Goal: Task Accomplishment & Management: Manage account settings

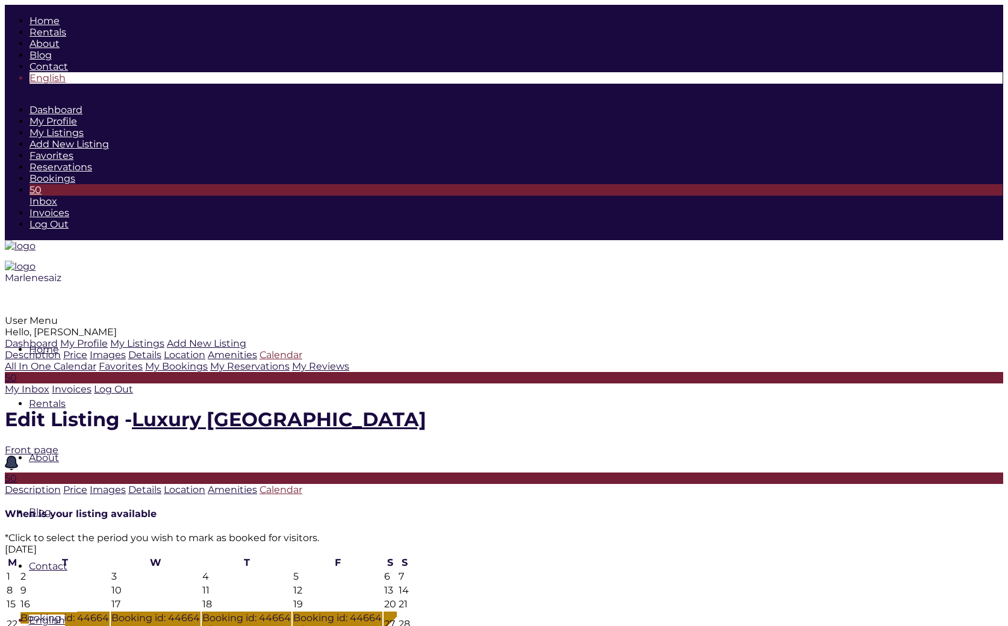
scroll to position [313, 0]
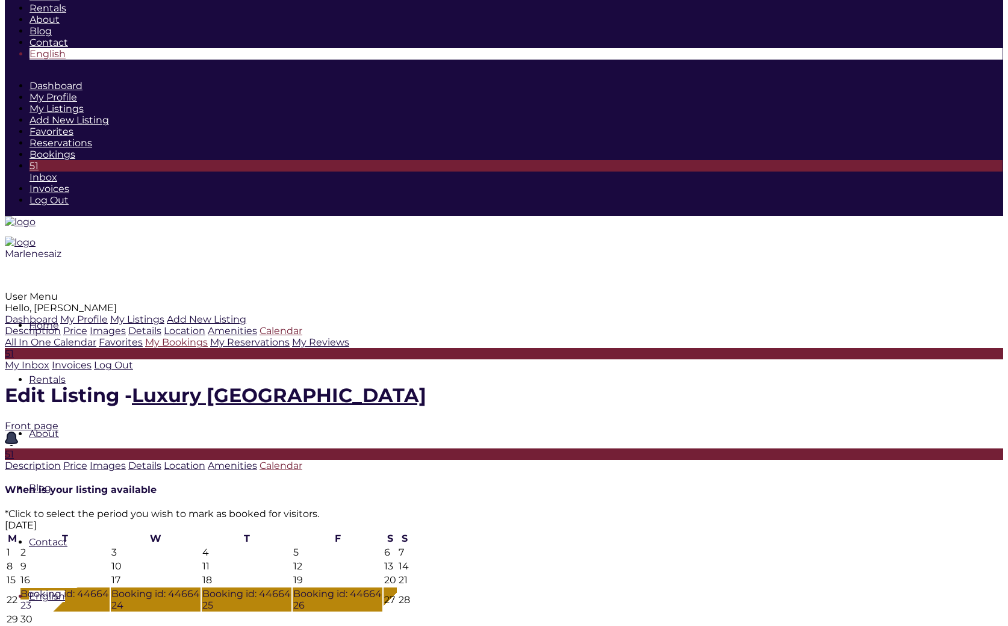
scroll to position [23, 0]
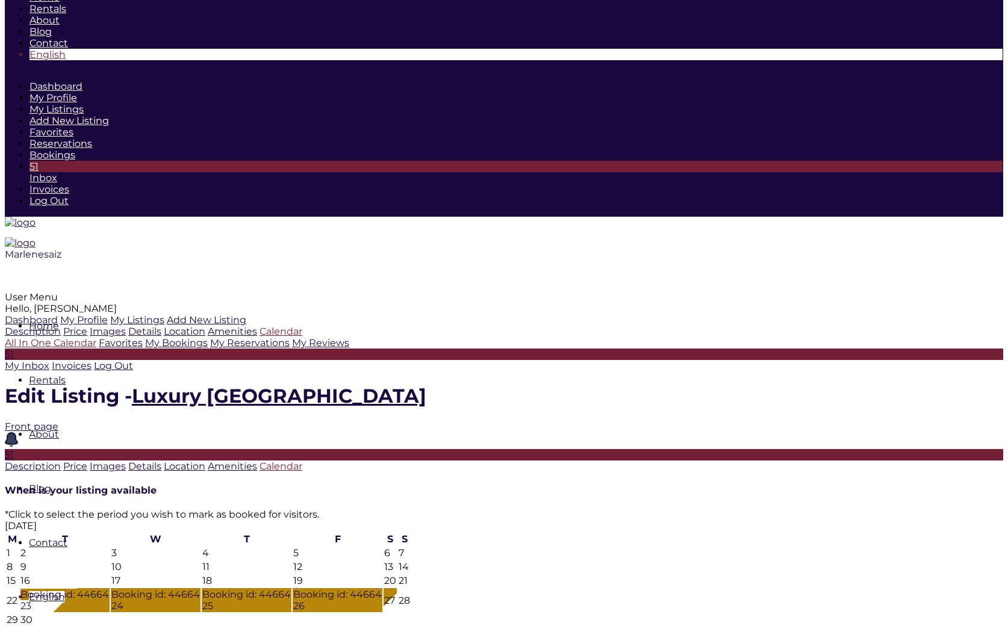
click at [96, 349] on link "All In One Calendar" at bounding box center [51, 342] width 92 height 11
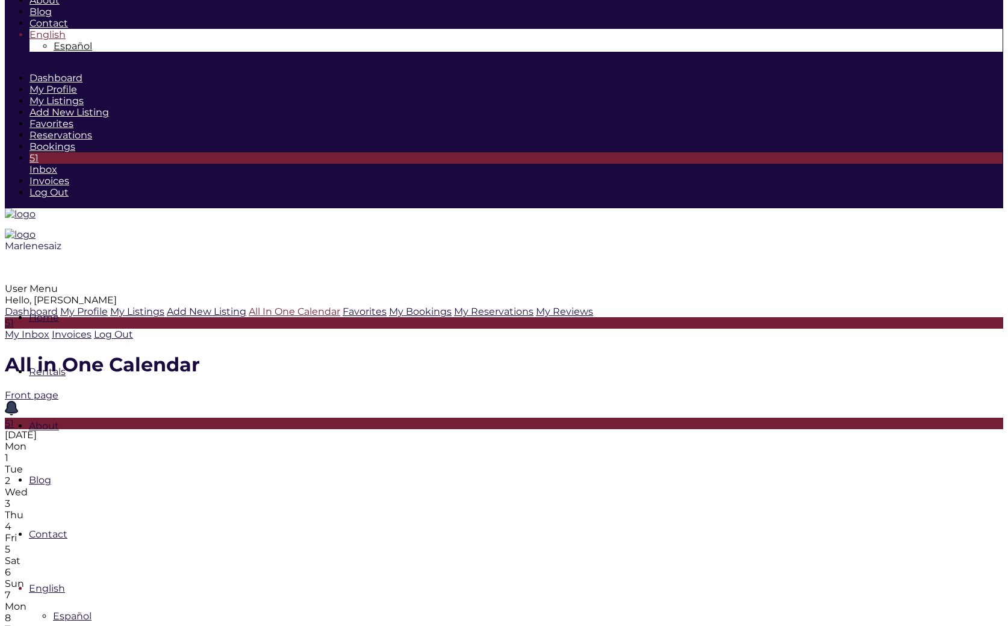
scroll to position [73, 0]
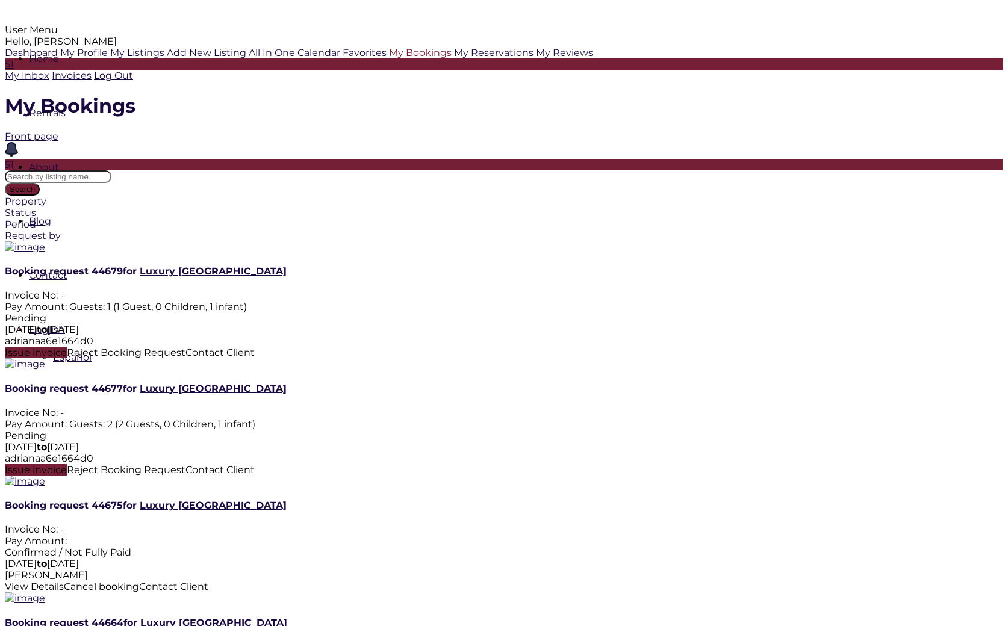
scroll to position [304, 0]
